Goal: Information Seeking & Learning: Learn about a topic

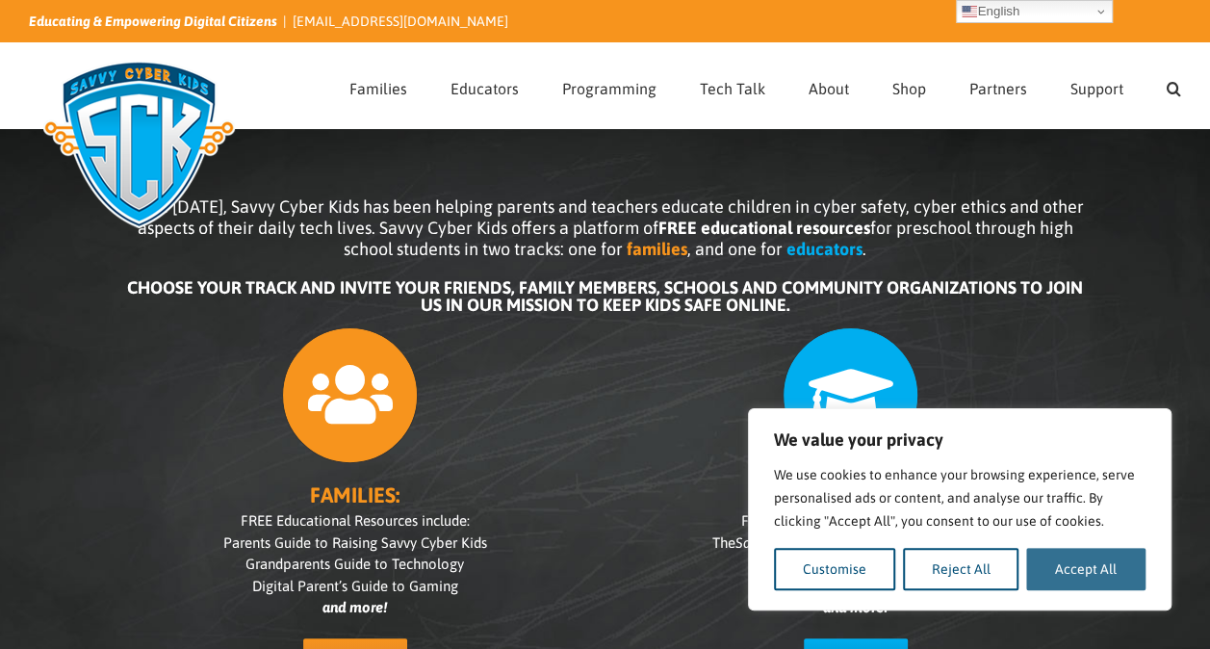
click at [1086, 552] on button "Accept All" at bounding box center [1086, 569] width 119 height 42
checkbox input "true"
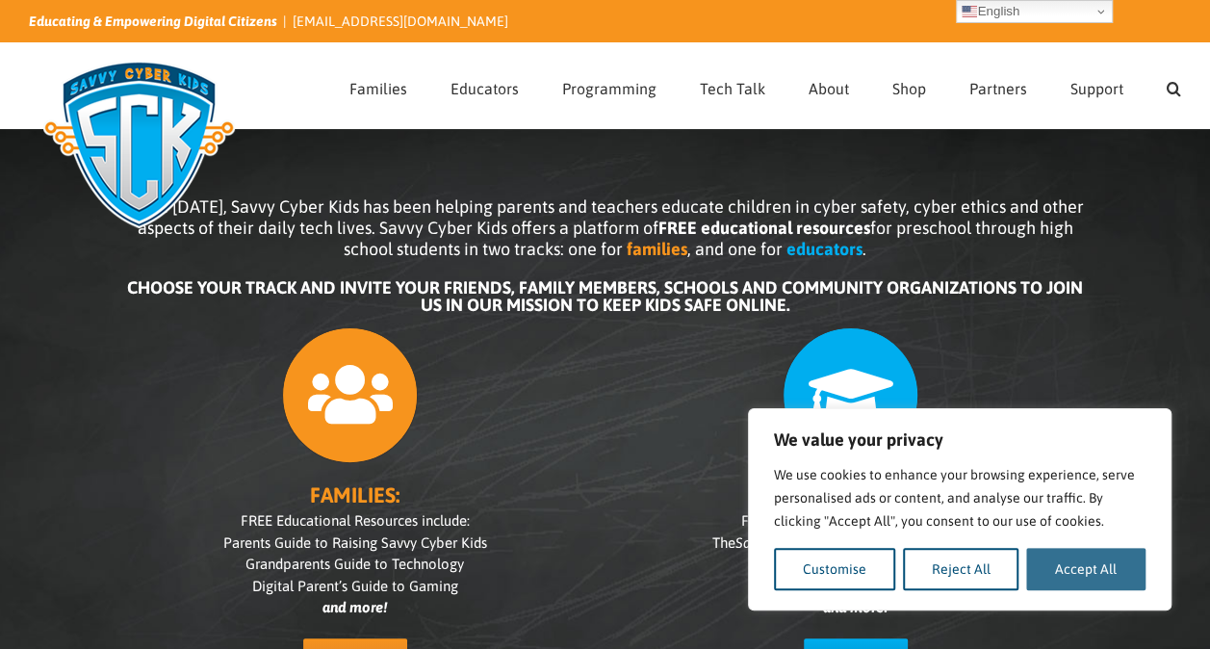
checkbox input "true"
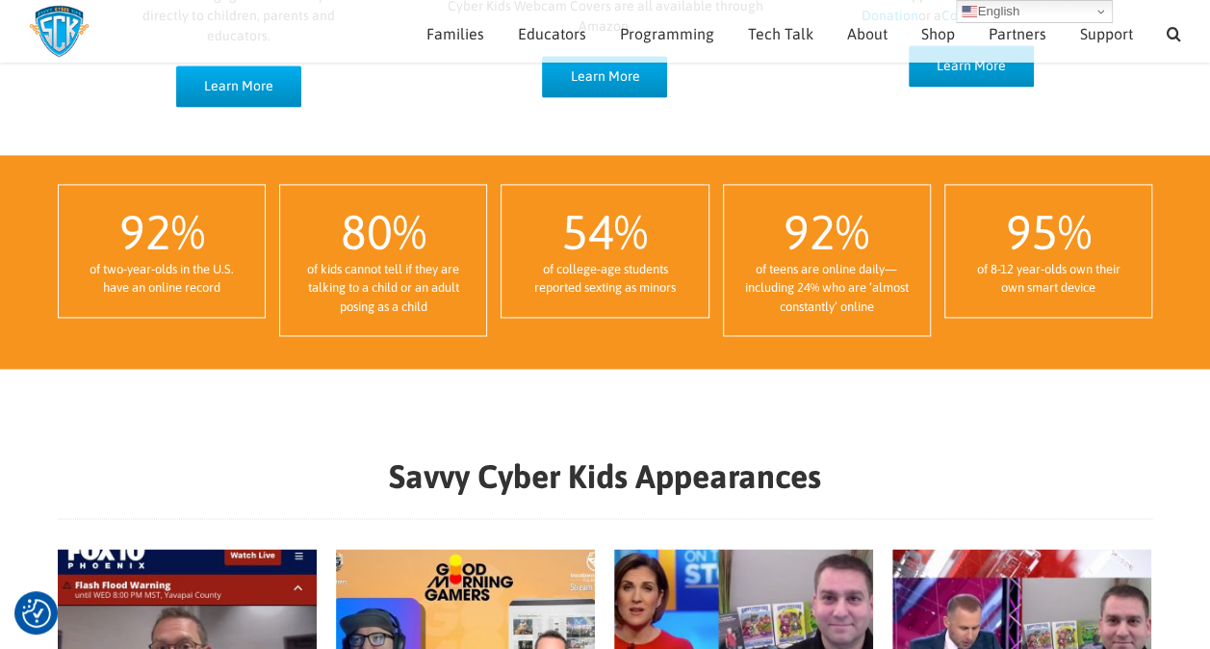
scroll to position [1333, 0]
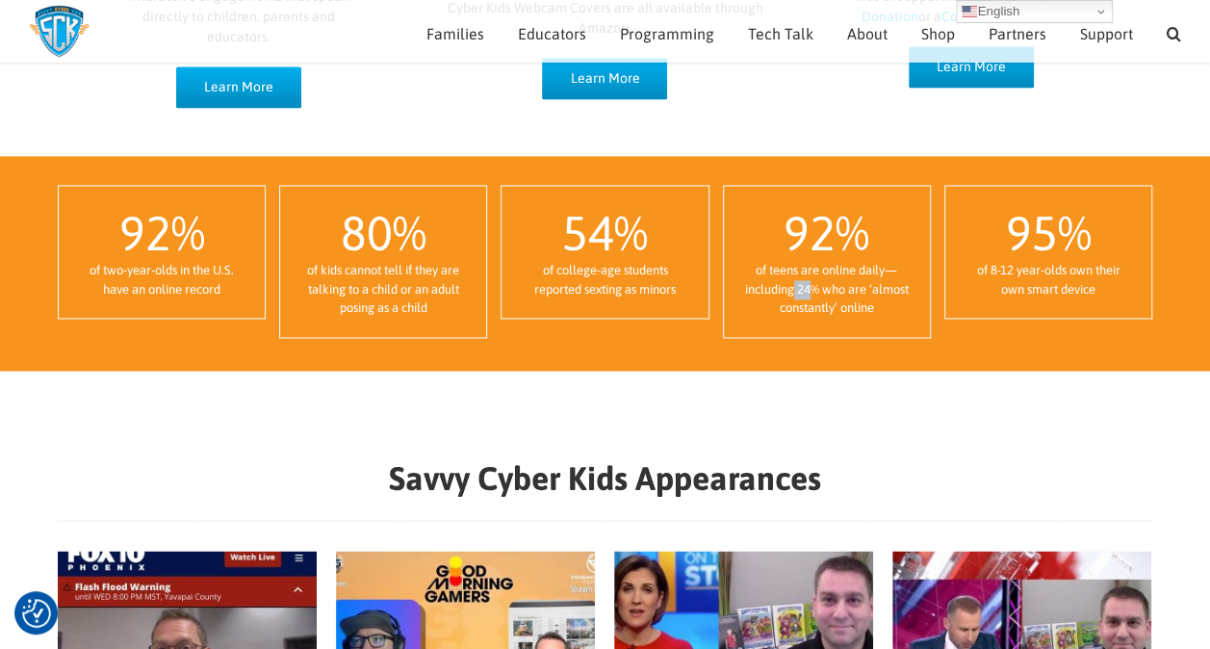
drag, startPoint x: 809, startPoint y: 294, endPoint x: 795, endPoint y: 287, distance: 15.1
click at [795, 287] on div "of teens are online daily—including 24% who are ‘almost constantly’ online" at bounding box center [827, 289] width 168 height 57
drag, startPoint x: 795, startPoint y: 287, endPoint x: 890, endPoint y: 302, distance: 95.6
click at [890, 302] on div "of teens are online daily—including 24% who are ‘almost constantly’ online" at bounding box center [827, 289] width 168 height 57
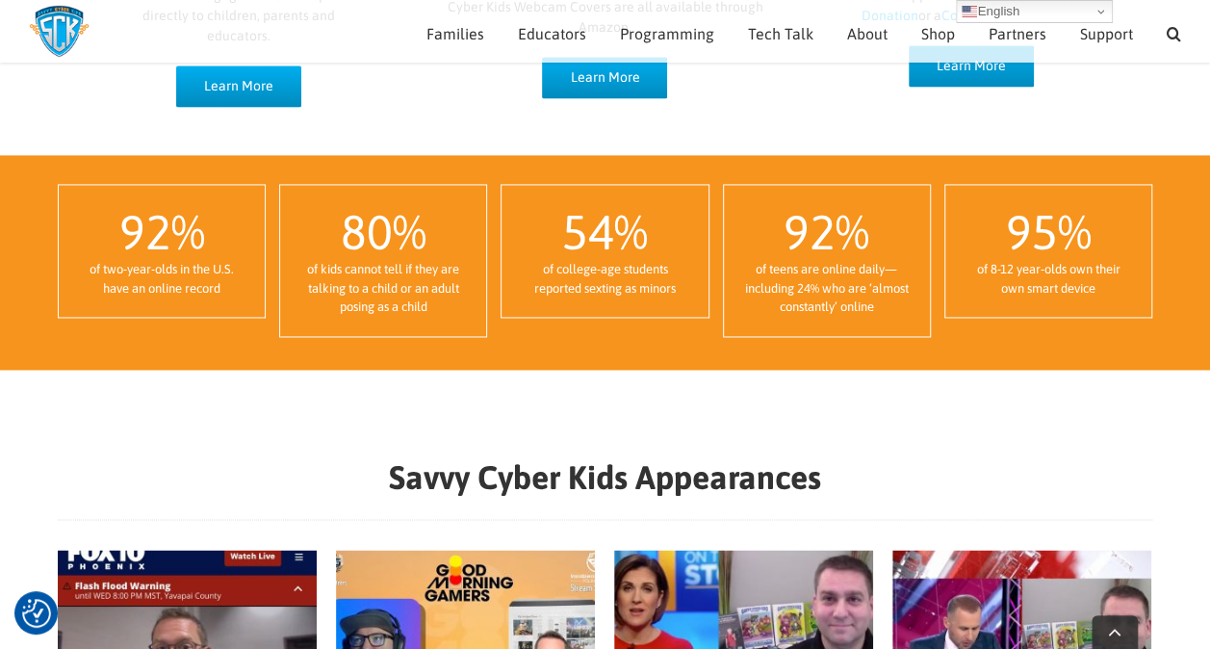
scroll to position [1356, 0]
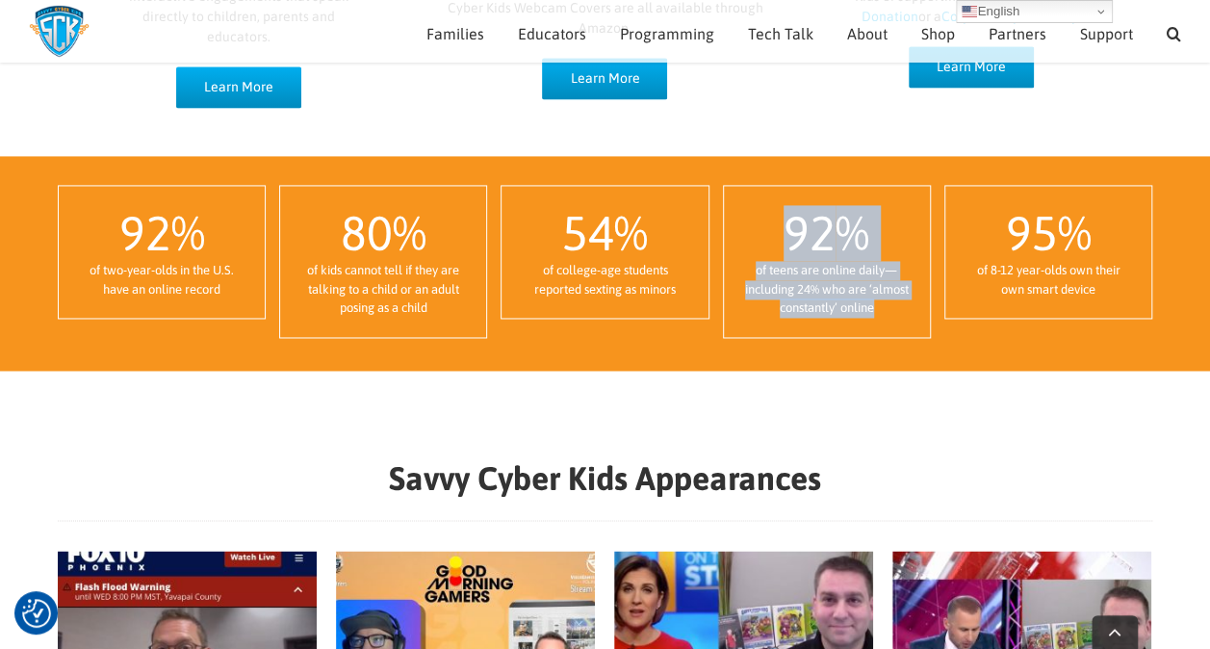
drag, startPoint x: 896, startPoint y: 306, endPoint x: 734, endPoint y: 223, distance: 181.7
click at [734, 223] on div "92 % of teens are online daily—including 24% who are ‘almost constantly’ online" at bounding box center [827, 261] width 208 height 153
copy div "92 % of teens are online daily—including 24% who are ‘almost constantly’ online"
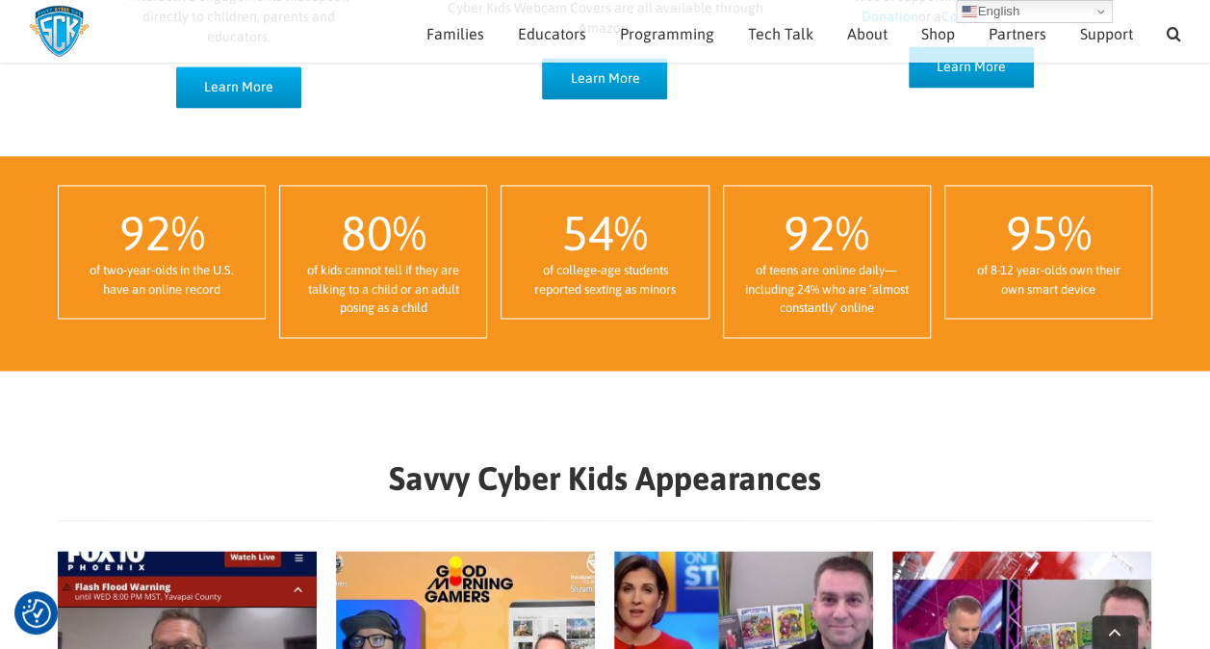
click at [795, 408] on div "Savvy Cyber Kids Appearances Fox 10 Phoenix August 2024 Ben Halpert 2024-08-14T…" at bounding box center [605, 592] width 1210 height 442
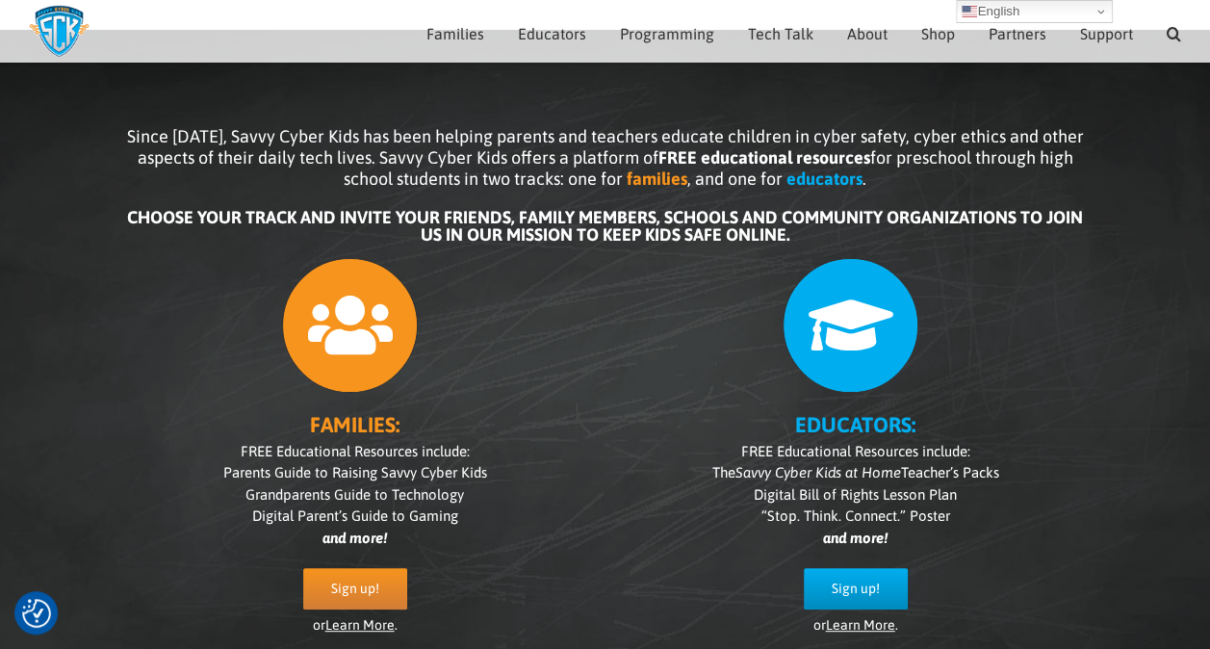
scroll to position [0, 0]
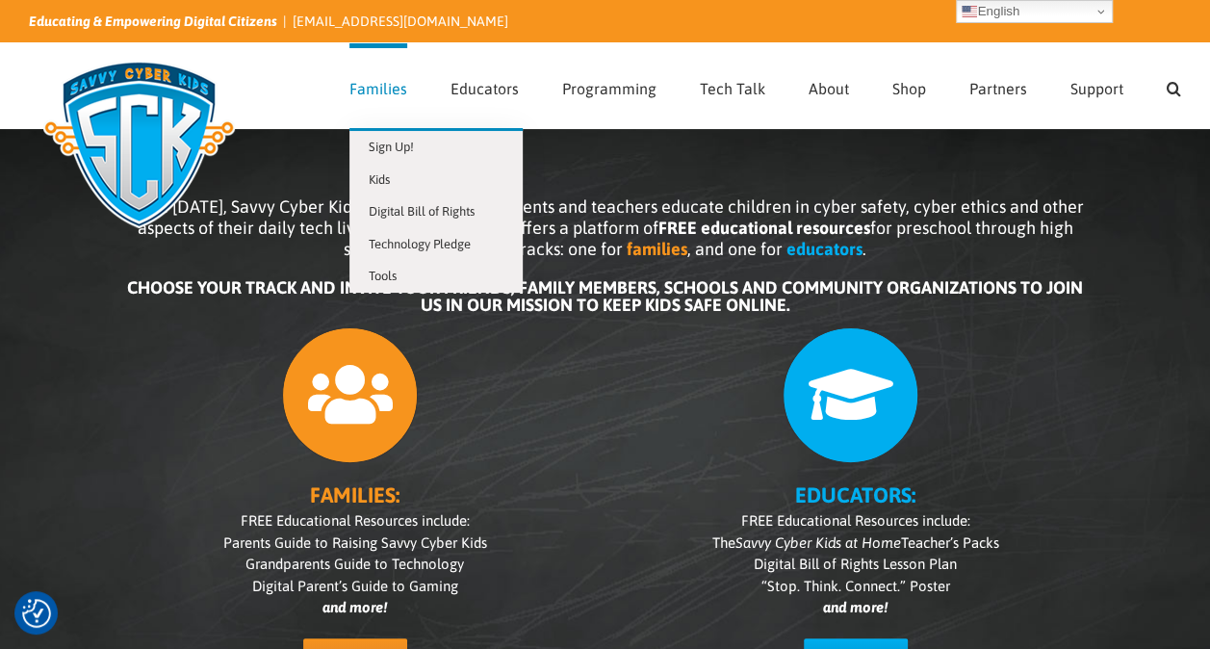
click at [403, 77] on link "Families" at bounding box center [379, 85] width 58 height 85
click at [390, 173] on span "Kids" at bounding box center [379, 179] width 21 height 14
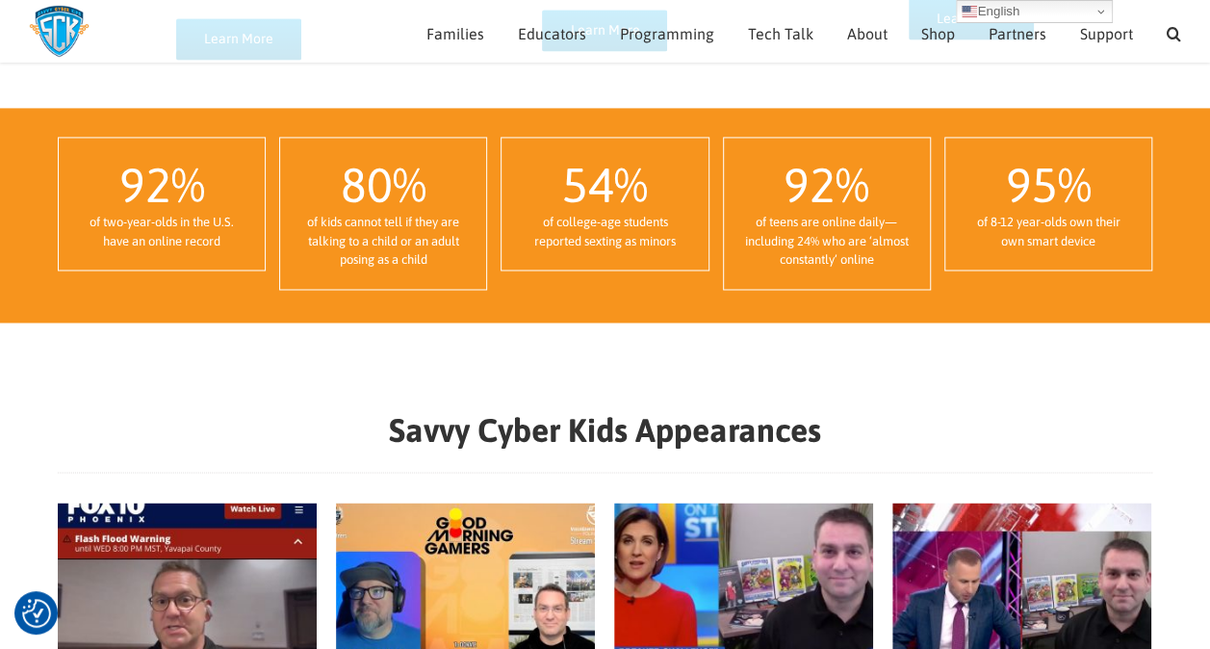
scroll to position [1402, 0]
